Goal: Transaction & Acquisition: Purchase product/service

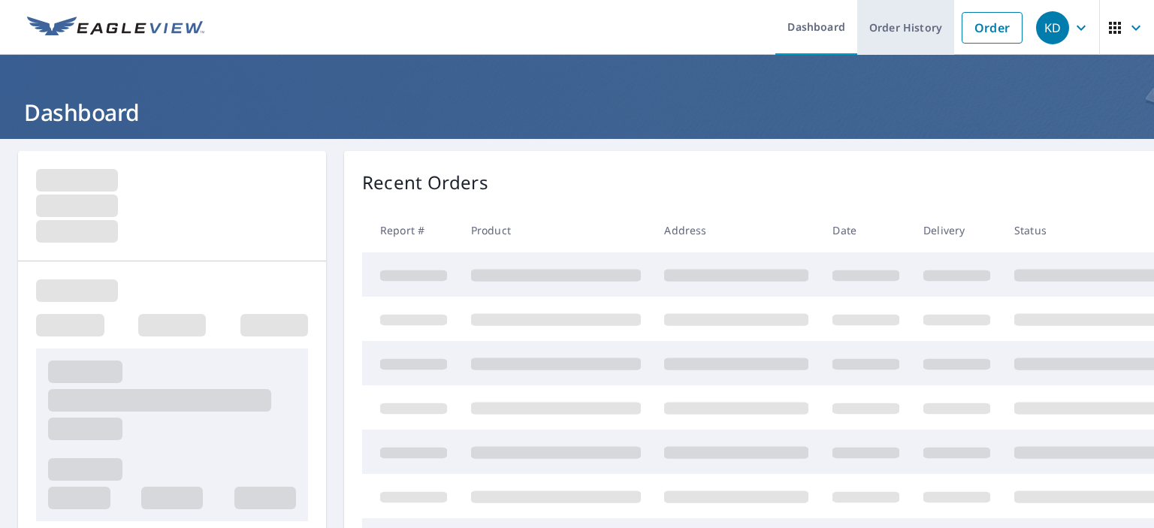
click at [899, 32] on link "Order History" at bounding box center [905, 27] width 97 height 55
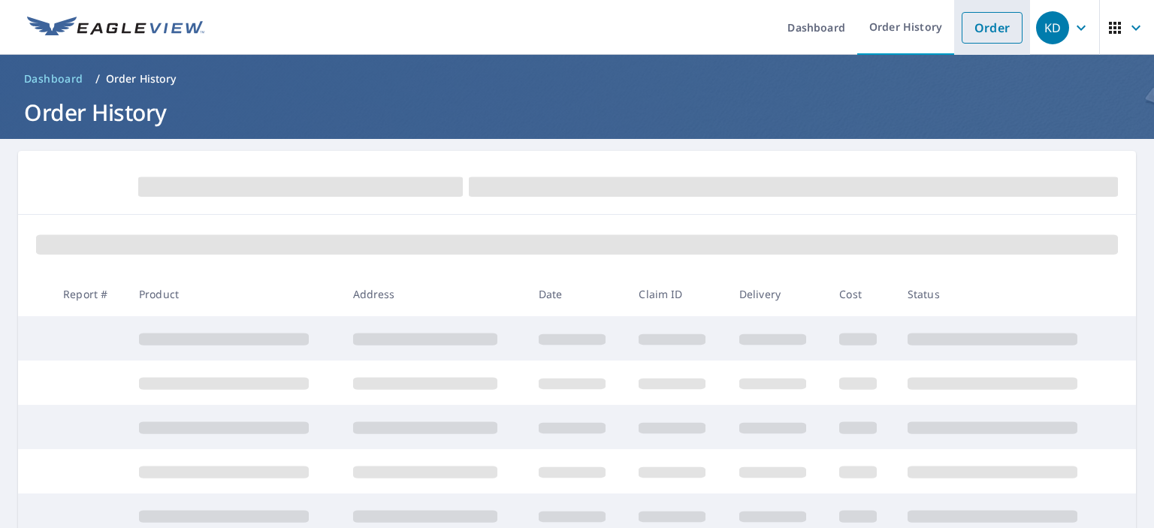
click at [991, 32] on link "Order" at bounding box center [992, 28] width 61 height 32
click at [981, 28] on link "Order" at bounding box center [992, 28] width 61 height 32
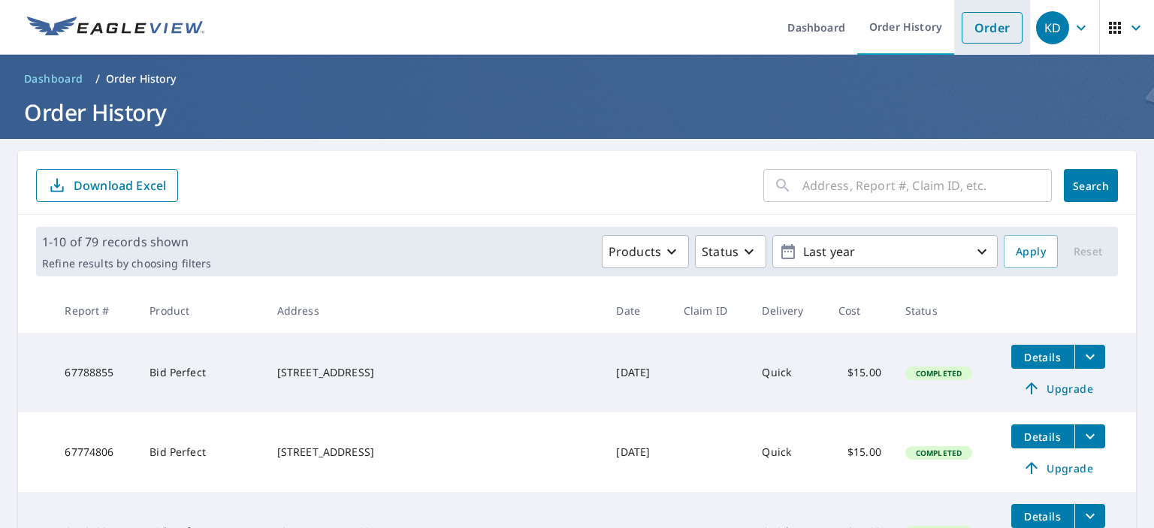
click at [977, 32] on link "Order" at bounding box center [992, 28] width 61 height 32
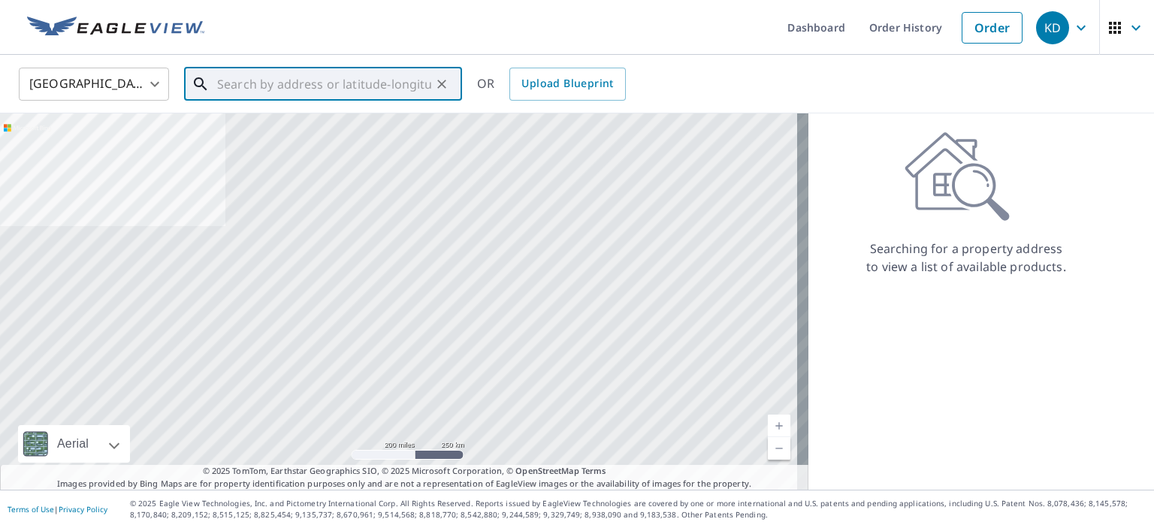
click at [236, 83] on input "text" at bounding box center [324, 84] width 214 height 42
paste input "[STREET_ADDRESS]"
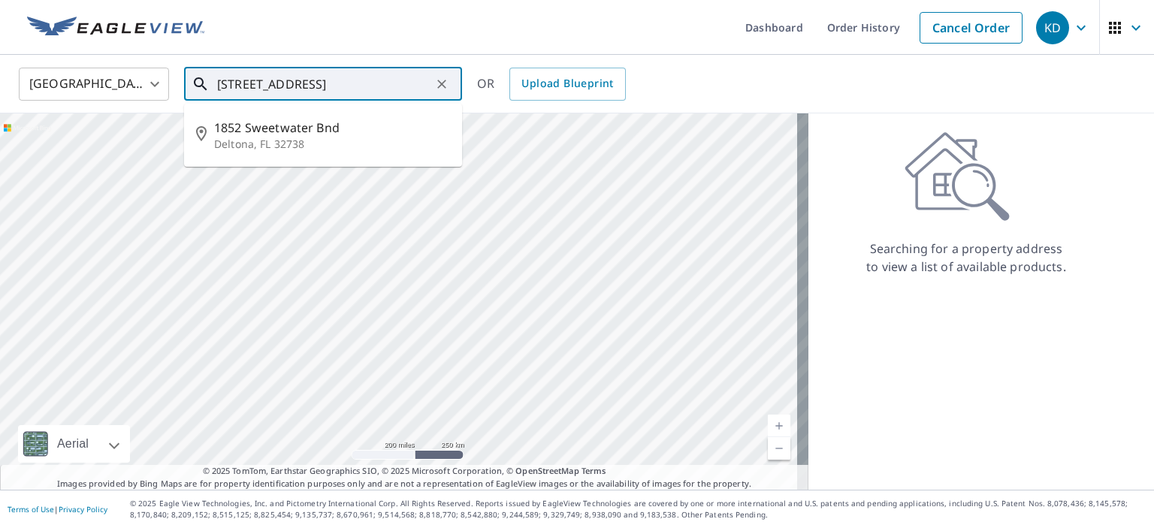
scroll to position [0, 17]
click at [283, 144] on p "Deltona, FL 32738" at bounding box center [332, 144] width 236 height 15
type input "[STREET_ADDRESS]"
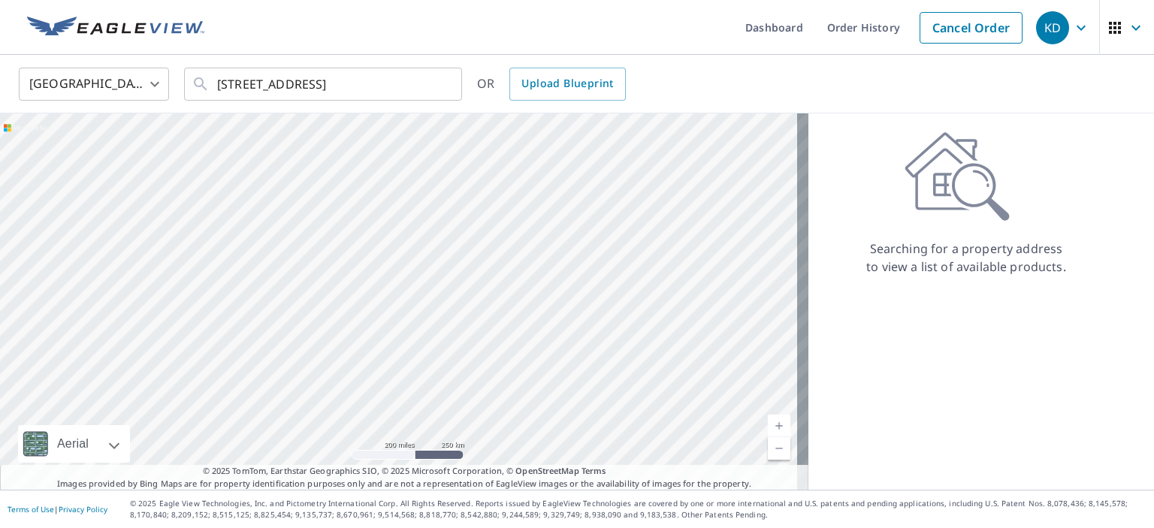
scroll to position [0, 0]
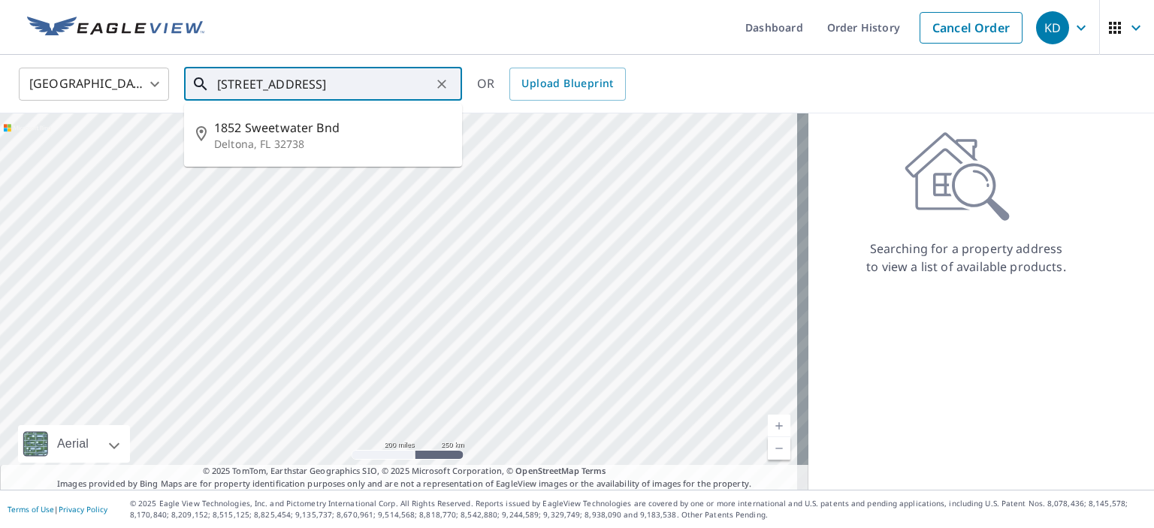
click at [388, 89] on input "[STREET_ADDRESS]" at bounding box center [324, 84] width 214 height 42
click at [298, 130] on span "1852 Sweetwater Bnd" at bounding box center [332, 128] width 236 height 18
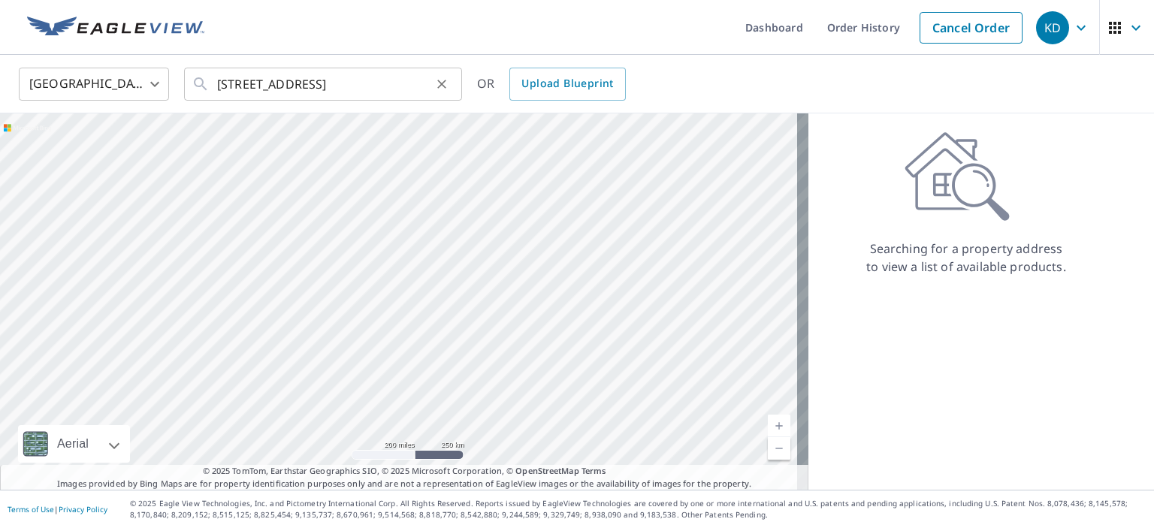
click at [437, 82] on icon "Clear" at bounding box center [441, 84] width 15 height 15
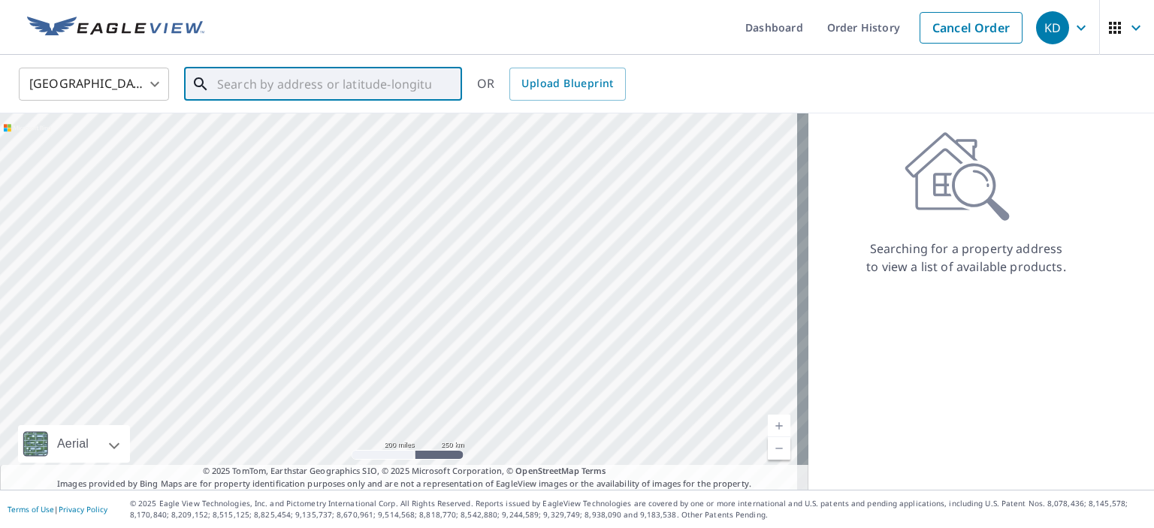
click at [217, 83] on input "text" at bounding box center [324, 84] width 214 height 42
paste input "[STREET_ADDRESS]"
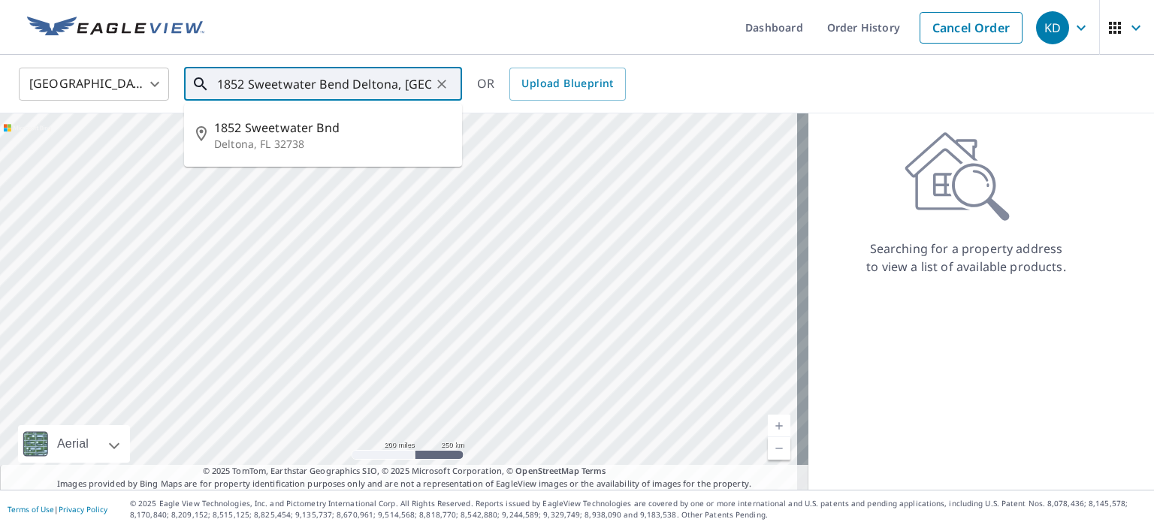
type input "1852 Sweetwater Bend Deltona, FL"
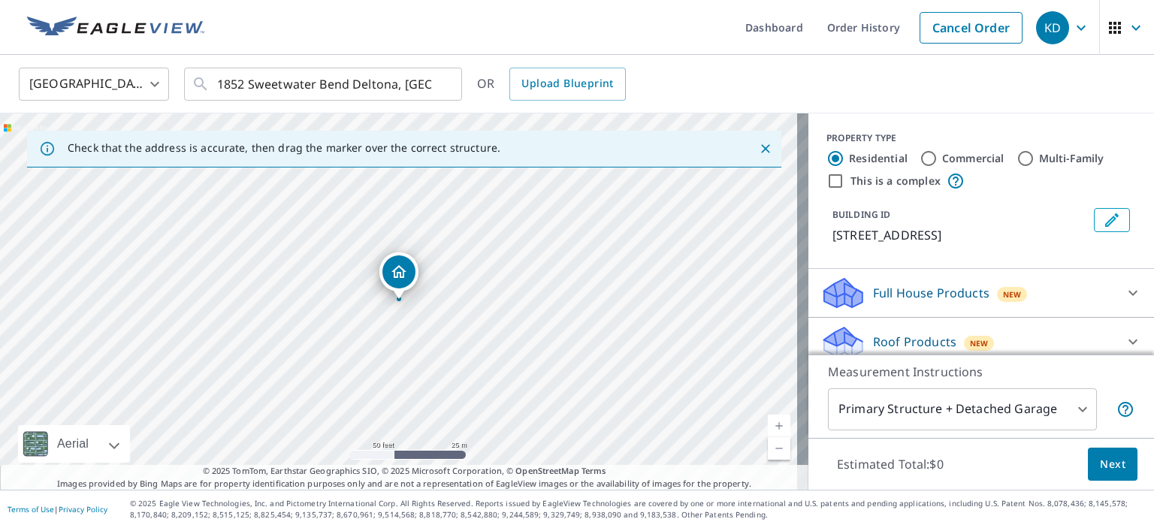
drag, startPoint x: 410, startPoint y: 301, endPoint x: 377, endPoint y: 392, distance: 96.0
click at [377, 392] on div "[STREET_ADDRESS]" at bounding box center [404, 301] width 809 height 376
drag, startPoint x: 400, startPoint y: 270, endPoint x: 402, endPoint y: 293, distance: 23.4
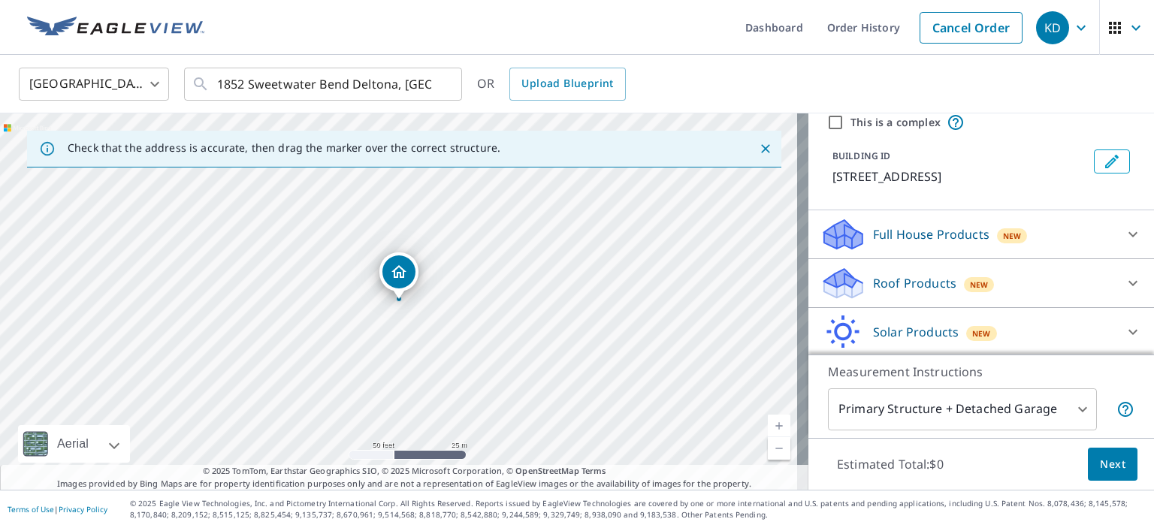
scroll to position [108, 0]
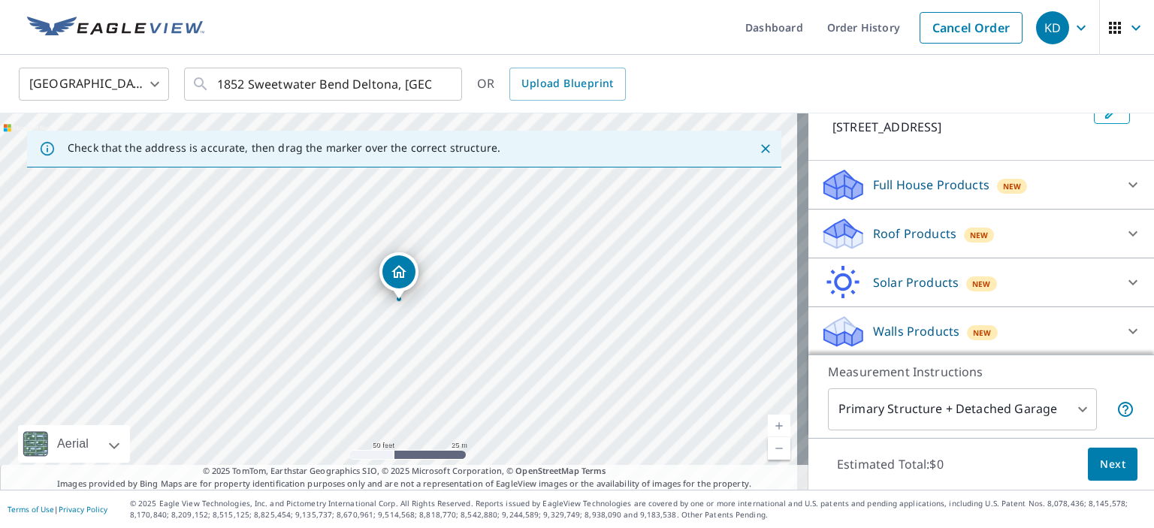
click at [881, 234] on p "Roof Products" at bounding box center [914, 234] width 83 height 18
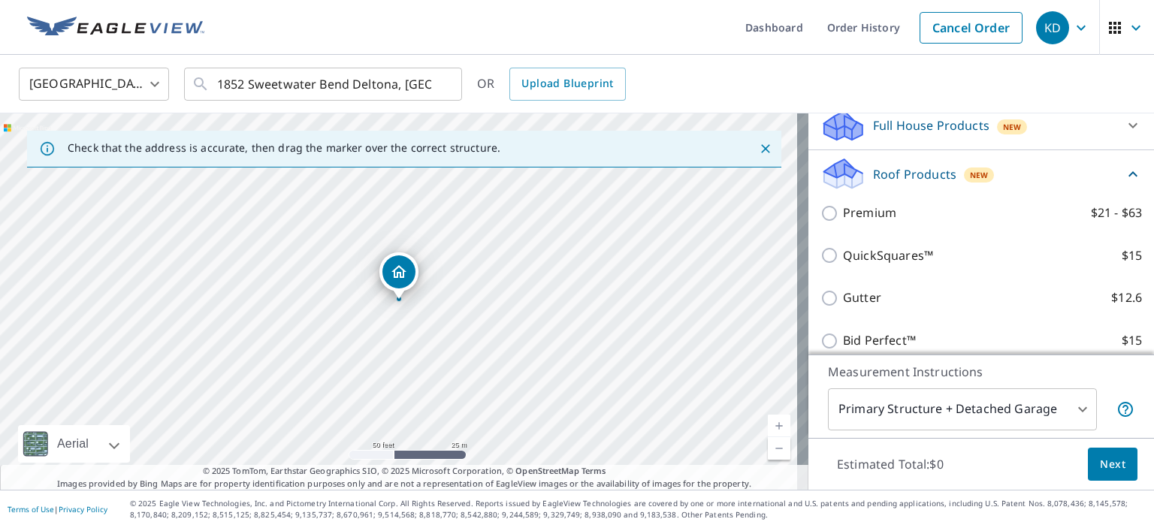
scroll to position [259, 0]
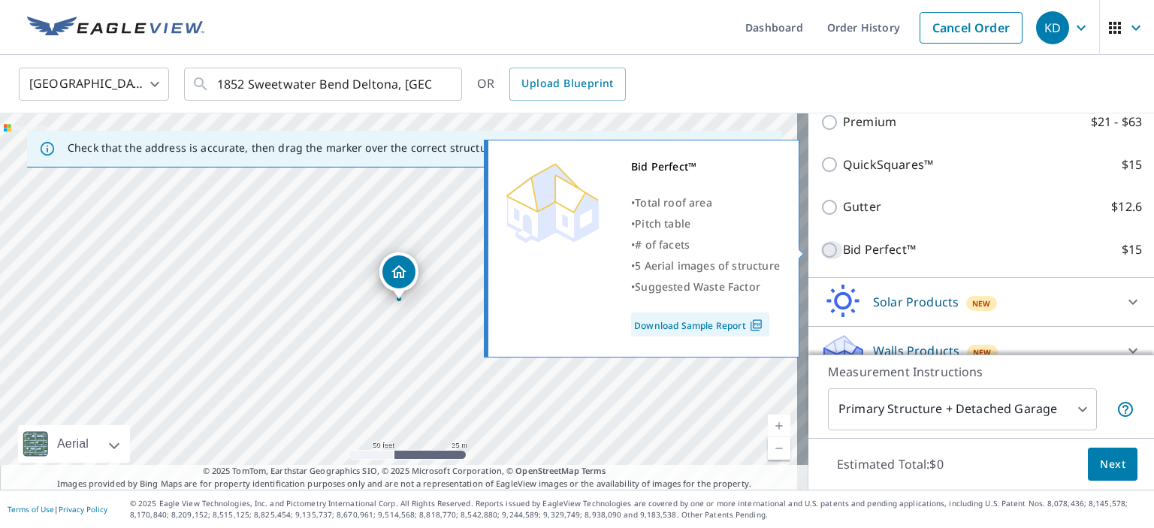
click at [821, 255] on input "Bid Perfect™ $15" at bounding box center [832, 250] width 23 height 18
checkbox input "true"
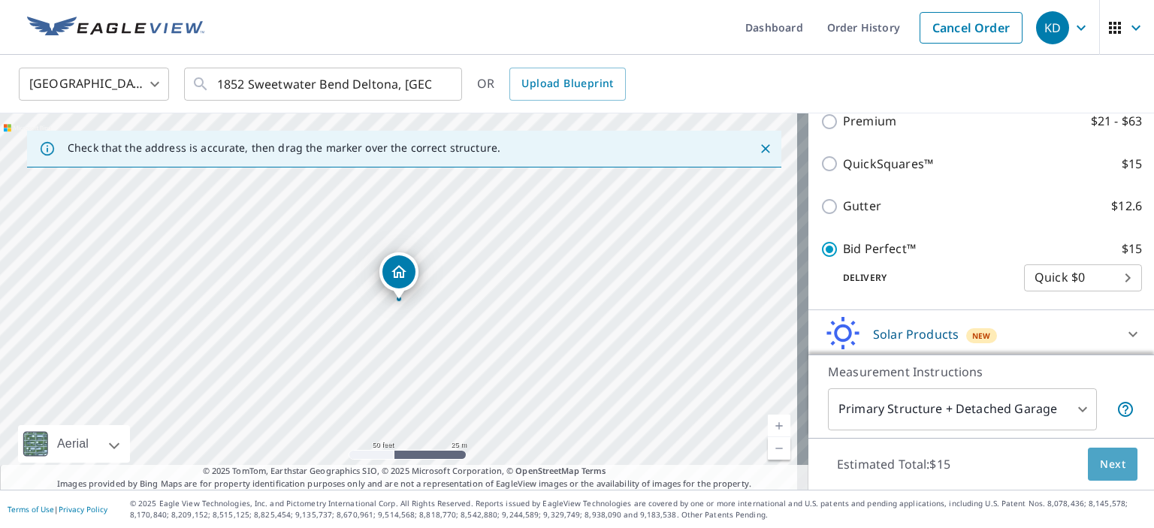
click at [1104, 459] on span "Next" at bounding box center [1113, 464] width 26 height 19
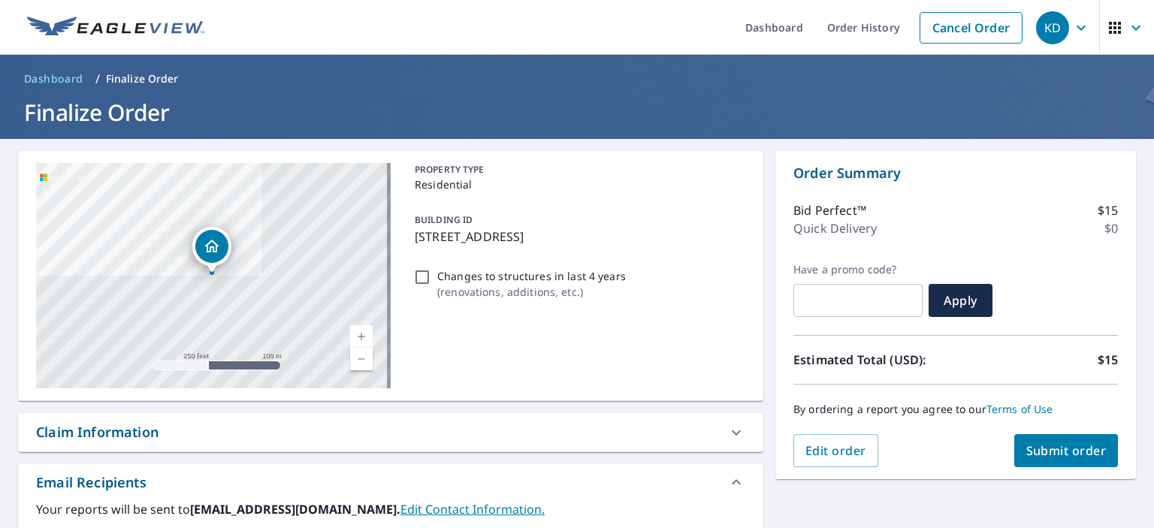
click at [1088, 451] on span "Submit order" at bounding box center [1067, 451] width 80 height 17
checkbox input "true"
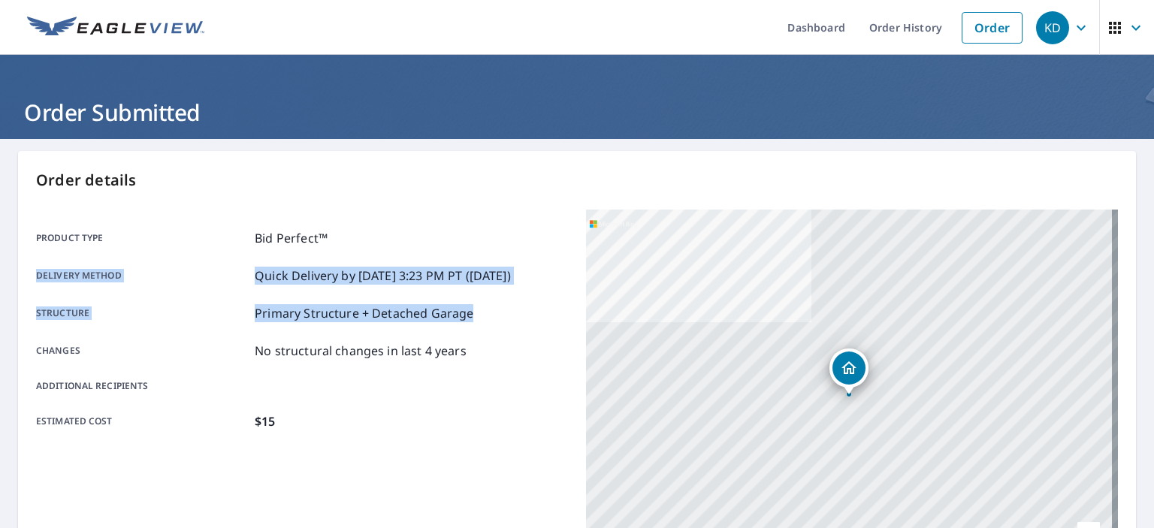
drag, startPoint x: 473, startPoint y: 298, endPoint x: 466, endPoint y: 192, distance: 106.2
click at [466, 192] on div "Order details Product type Bid Perfect™ Delivery method Quick Delivery by 10/9/…" at bounding box center [577, 492] width 1118 height 683
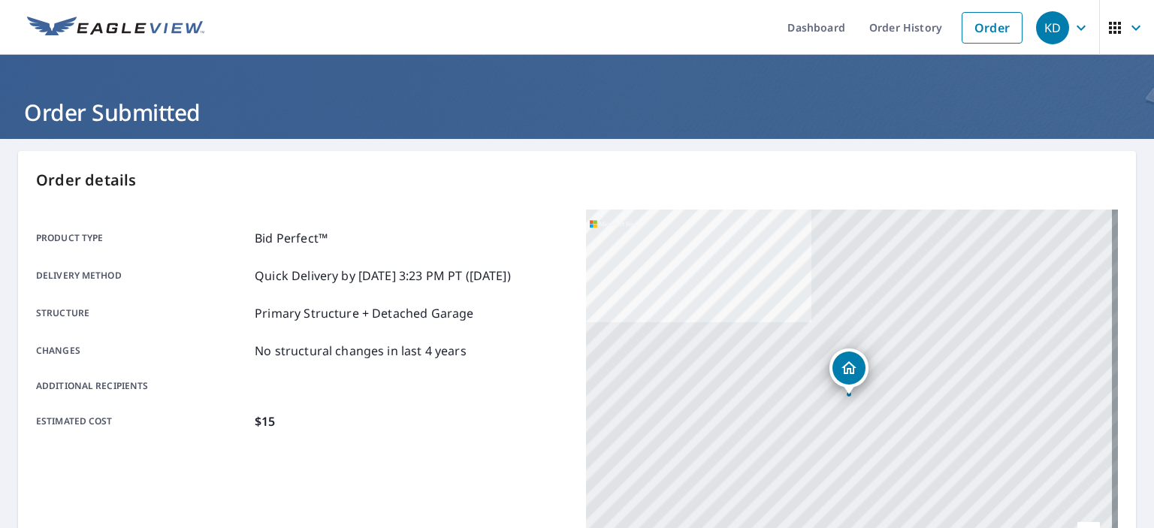
click at [546, 101] on h1 "Order Submitted" at bounding box center [577, 112] width 1118 height 31
